Goal: Find specific page/section: Find specific page/section

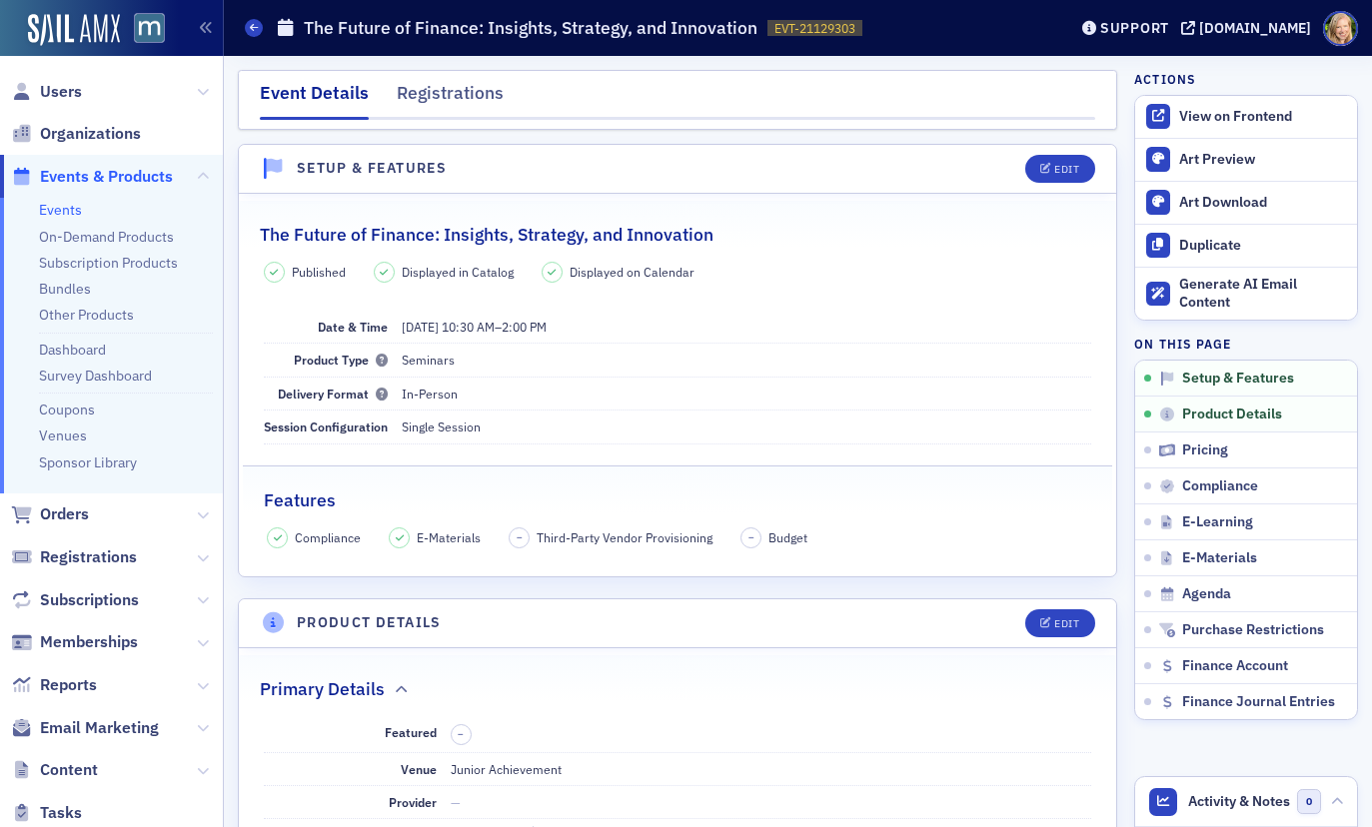
click at [40, 77] on span "Users" at bounding box center [111, 91] width 223 height 43
click at [51, 87] on span "Users" at bounding box center [61, 92] width 42 height 22
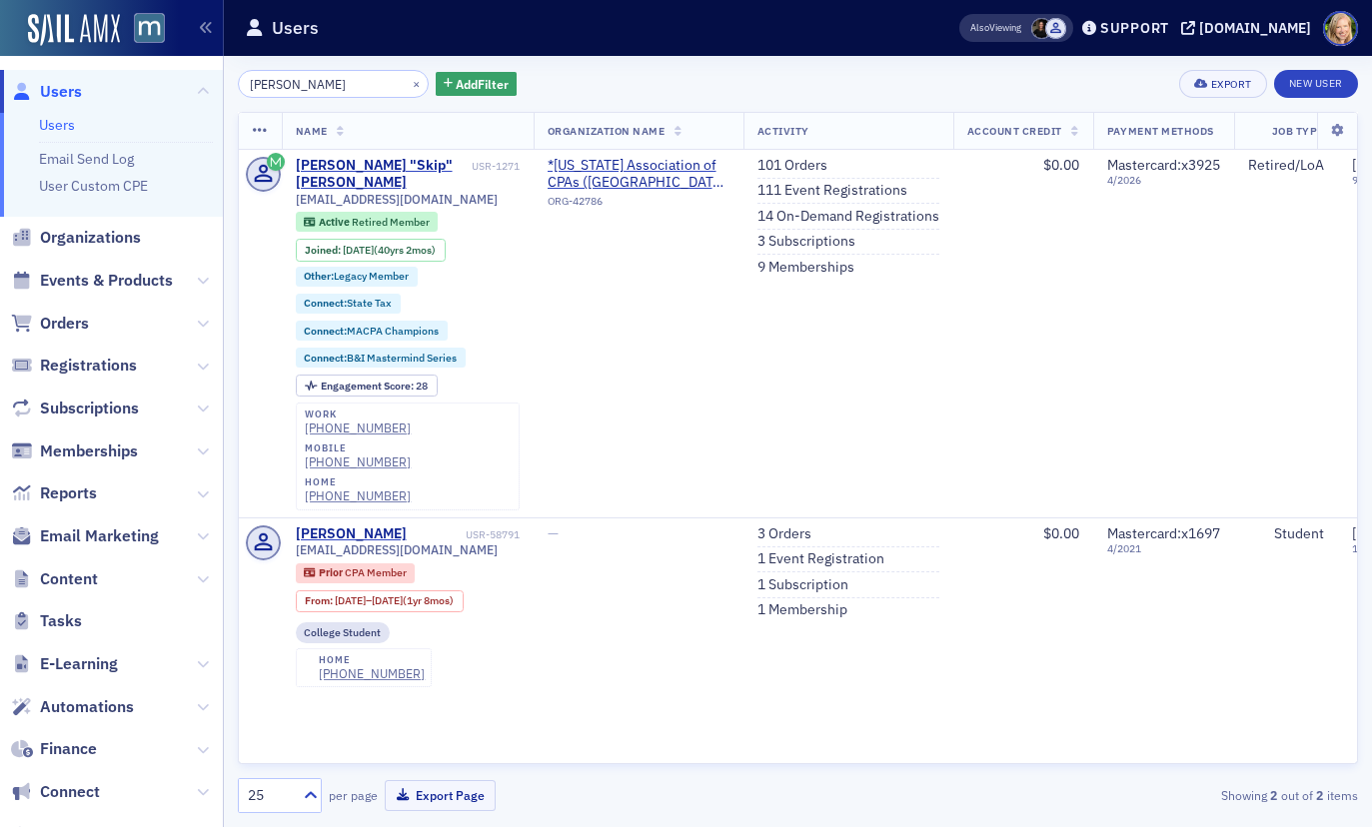
type input "[PERSON_NAME]"
